Goal: Navigation & Orientation: Find specific page/section

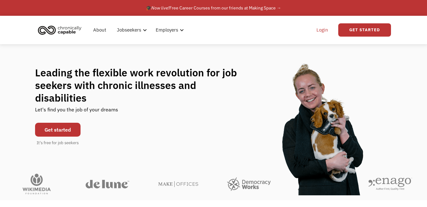
click at [321, 29] on link "Login" at bounding box center [321, 30] width 19 height 20
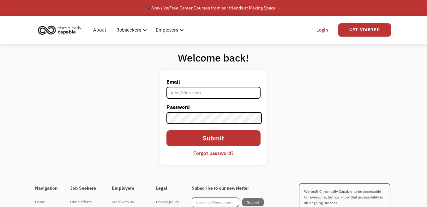
drag, startPoint x: 218, startPoint y: 93, endPoint x: 217, endPoint y: 88, distance: 5.4
click at [218, 92] on input "Email" at bounding box center [213, 93] width 94 height 12
type input "[EMAIL_ADDRESS][DOMAIN_NAME]"
click at [166, 130] on input "Submit" at bounding box center [213, 138] width 94 height 16
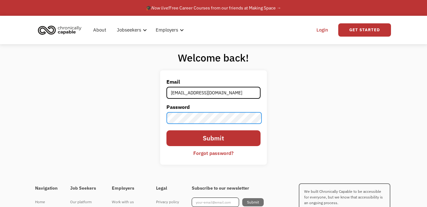
click at [166, 130] on input "Submit" at bounding box center [213, 138] width 94 height 16
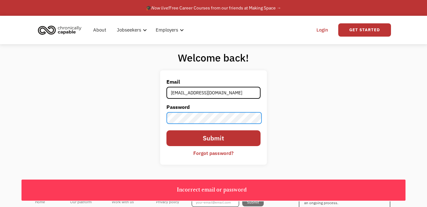
click at [81, 105] on div "Welcome back! Email annjen222@gmail.com Password Submit Forgot password? Thank …" at bounding box center [213, 110] width 427 height 132
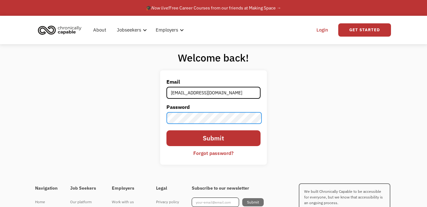
click at [166, 130] on input "Submit" at bounding box center [213, 138] width 94 height 16
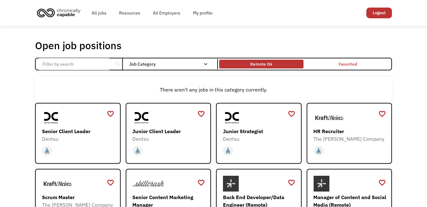
click at [262, 60] on div "Remote Ok" at bounding box center [261, 64] width 22 height 8
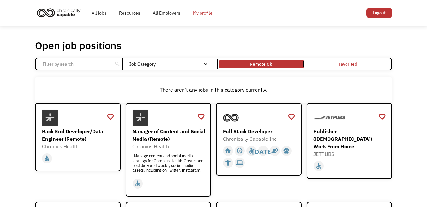
click at [192, 10] on link "My profile" at bounding box center [202, 13] width 32 height 20
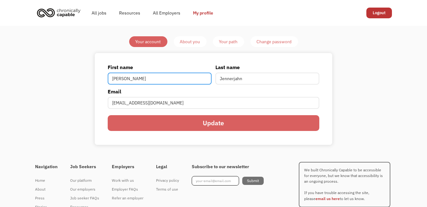
scroll to position [22, 0]
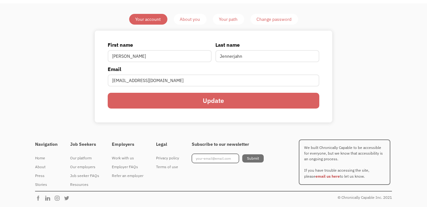
click at [191, 18] on div "About you" at bounding box center [190, 19] width 20 height 8
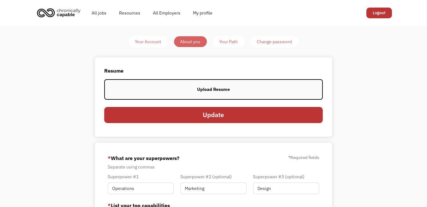
click at [229, 40] on div "Your Path" at bounding box center [228, 42] width 19 height 8
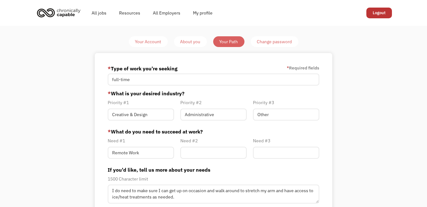
click at [65, 82] on div "Your Account About you Your Path Change password * Type of work you're seeking …" at bounding box center [213, 161] width 297 height 251
click at [336, 77] on div "Your Account About you Your Path Change password * Type of work you're seeking …" at bounding box center [213, 161] width 297 height 251
click at [97, 10] on link "All jobs" at bounding box center [98, 13] width 27 height 20
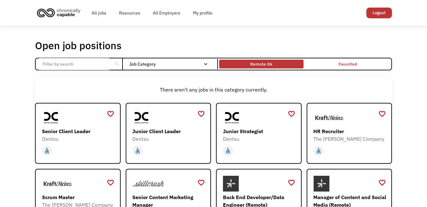
click at [269, 62] on div "Remote Ok" at bounding box center [261, 64] width 22 height 8
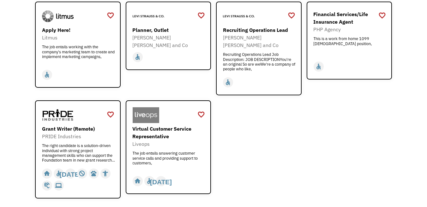
scroll to position [694, 0]
